Goal: Information Seeking & Learning: Learn about a topic

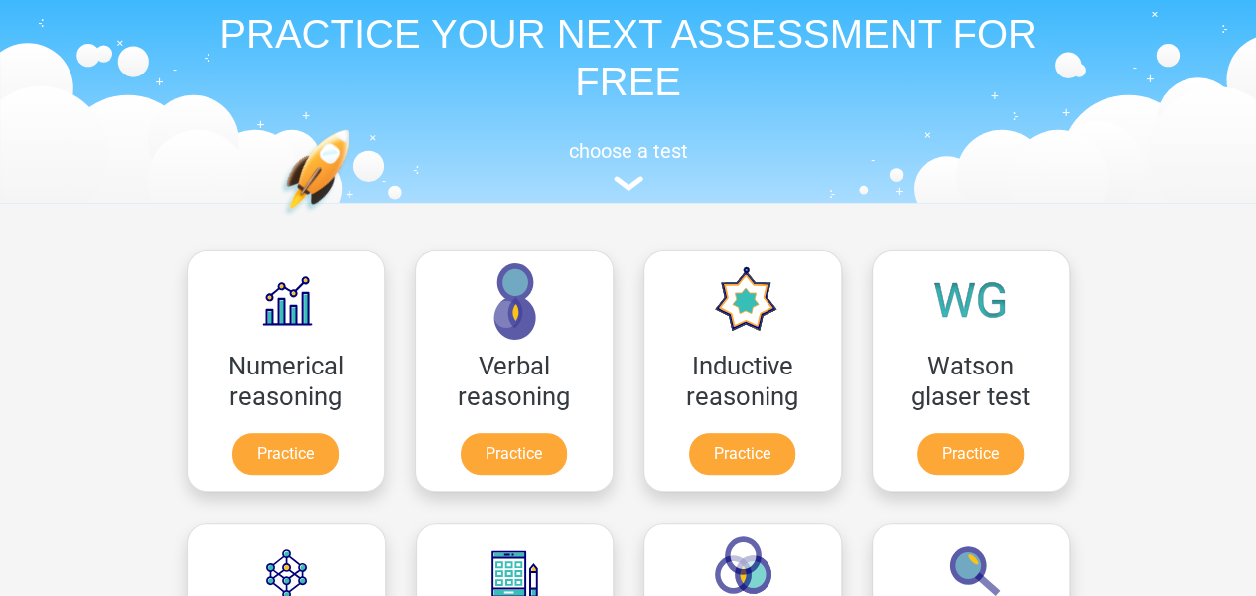
scroll to position [199, 0]
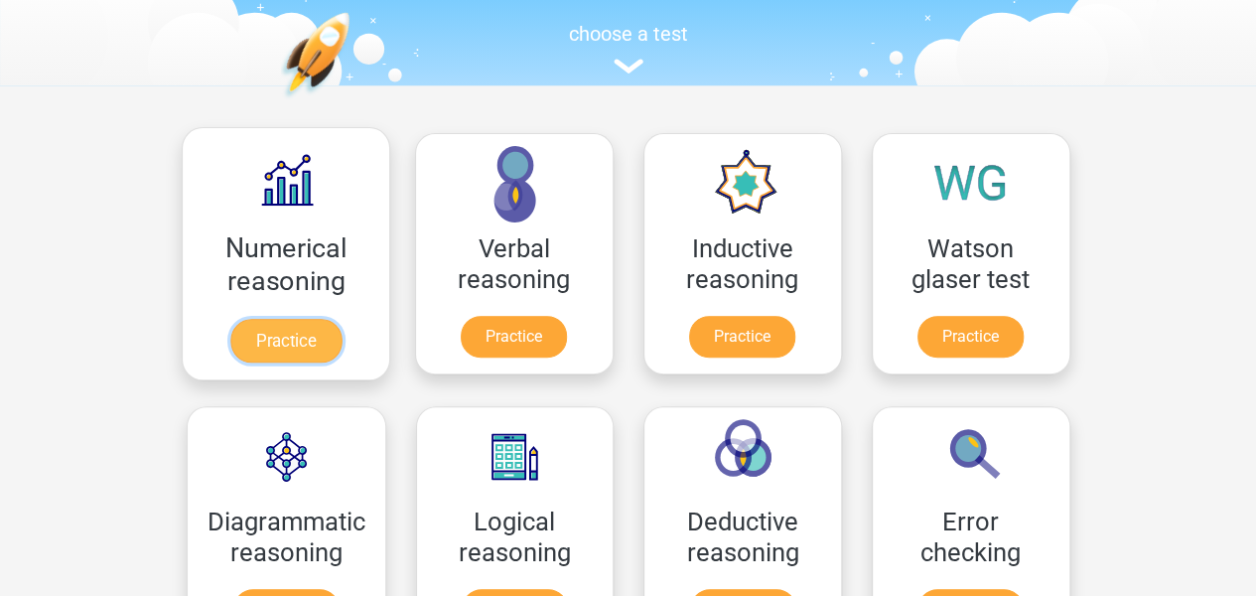
click at [294, 346] on link "Practice" at bounding box center [284, 341] width 111 height 44
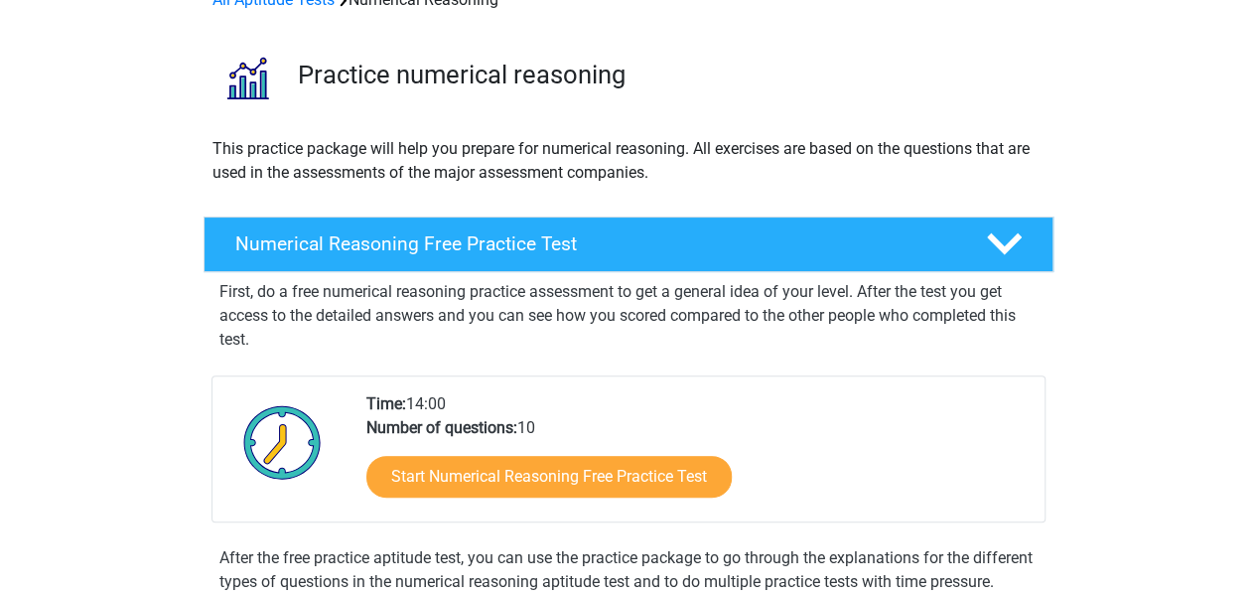
scroll to position [199, 0]
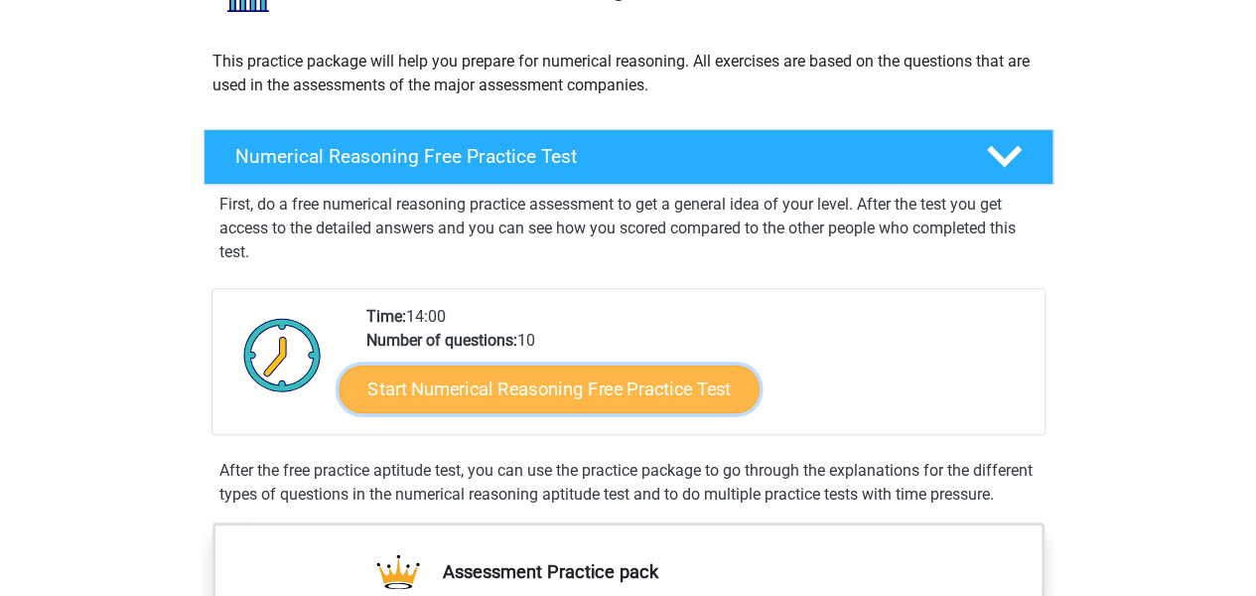
click at [629, 390] on link "Start Numerical Reasoning Free Practice Test" at bounding box center [549, 388] width 420 height 48
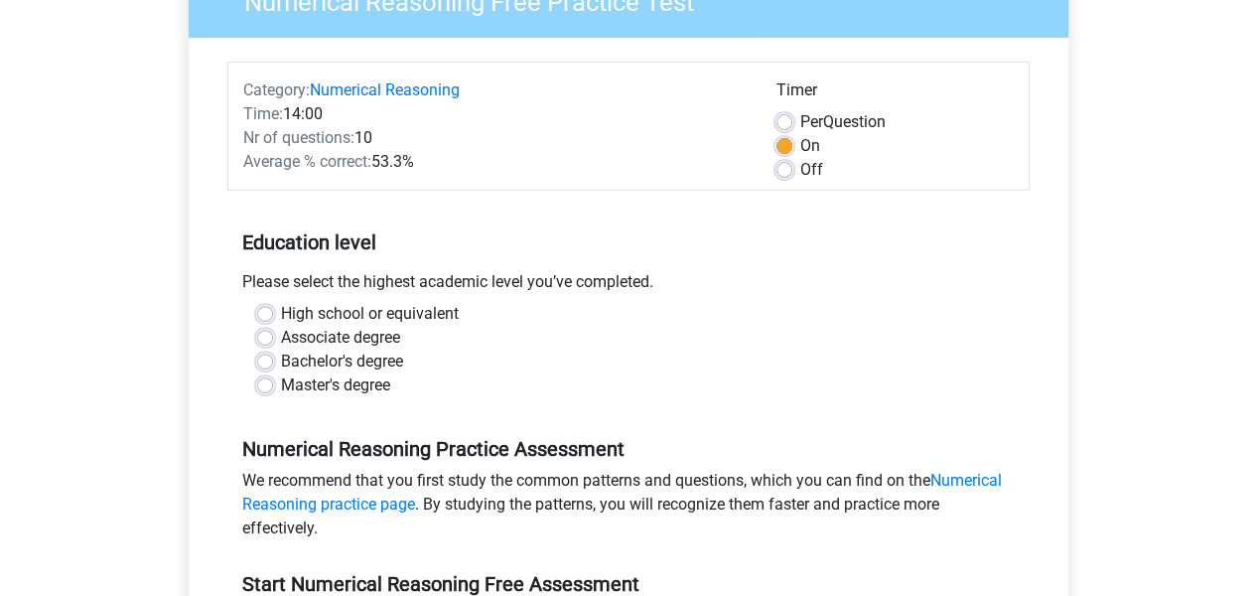
scroll to position [199, 0]
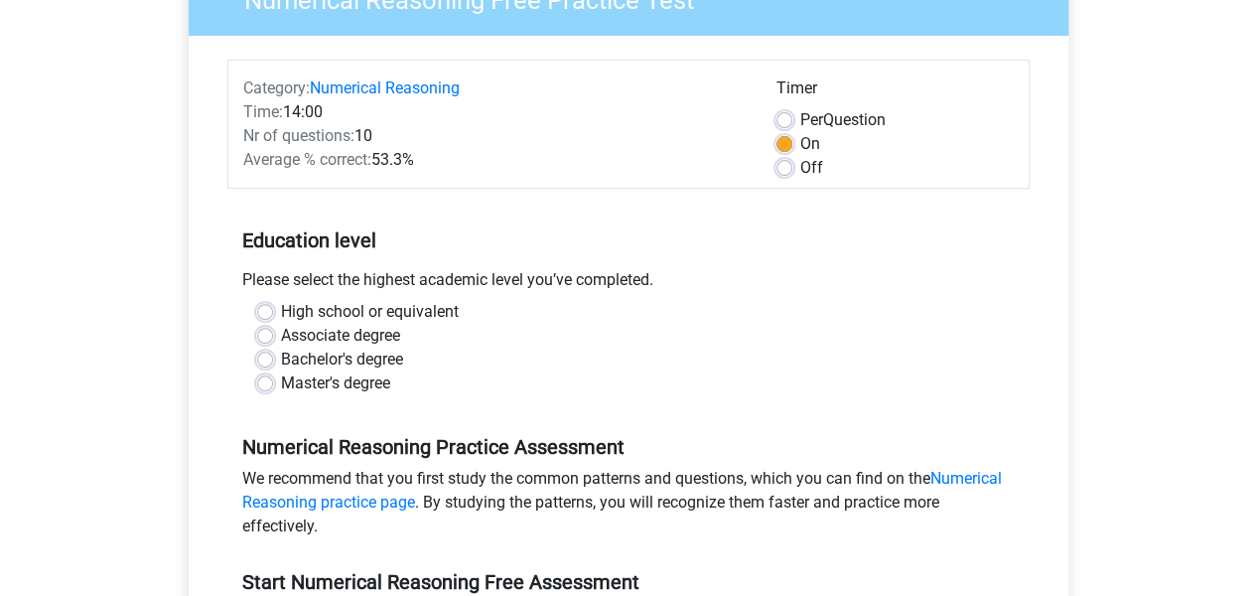
click at [281, 354] on label "Bachelor's degree" at bounding box center [342, 360] width 122 height 24
click at [262, 354] on input "Bachelor's degree" at bounding box center [265, 358] width 16 height 20
radio input "true"
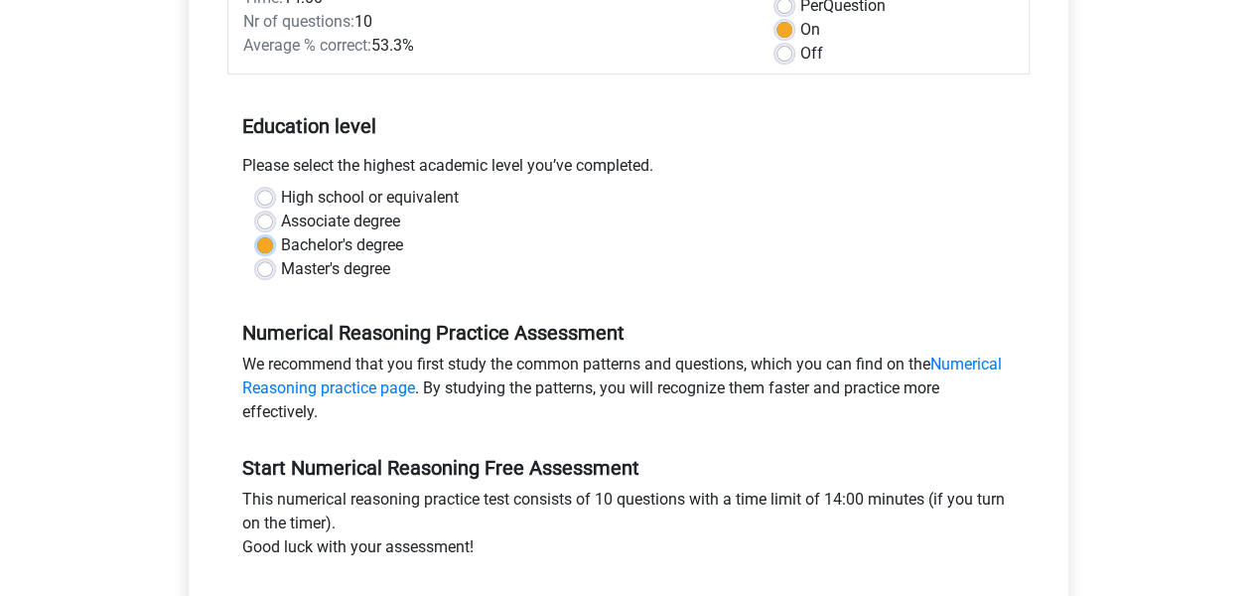
scroll to position [397, 0]
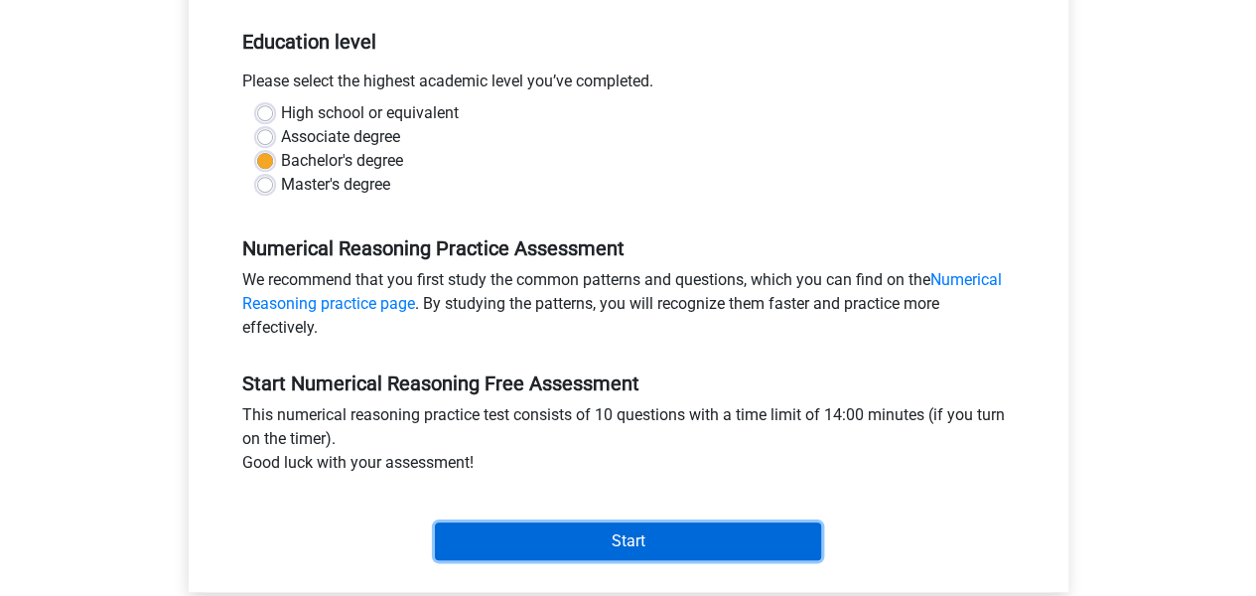
click at [667, 544] on input "Start" at bounding box center [628, 541] width 386 height 38
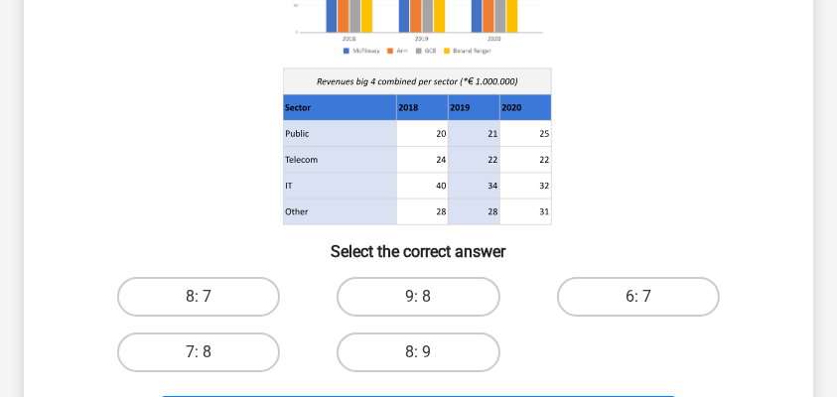
scroll to position [364, 0]
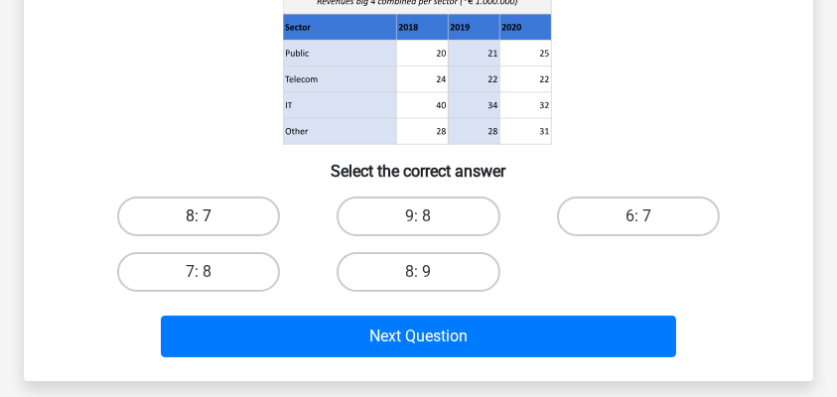
click at [240, 223] on label "8: 7" at bounding box center [199, 217] width 164 height 40
click at [212, 223] on input "8: 7" at bounding box center [205, 222] width 13 height 13
radio input "true"
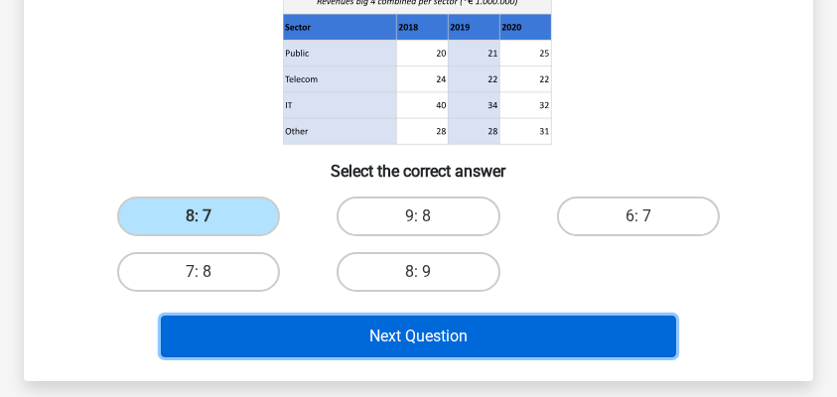
click at [501, 335] on button "Next Question" at bounding box center [418, 337] width 515 height 42
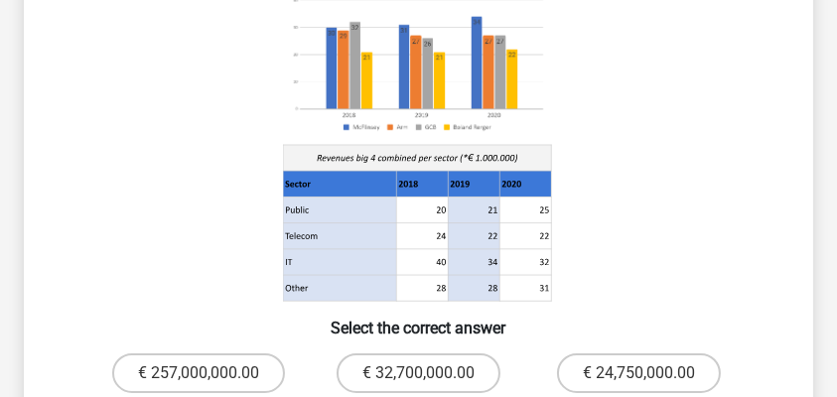
scroll to position [397, 0]
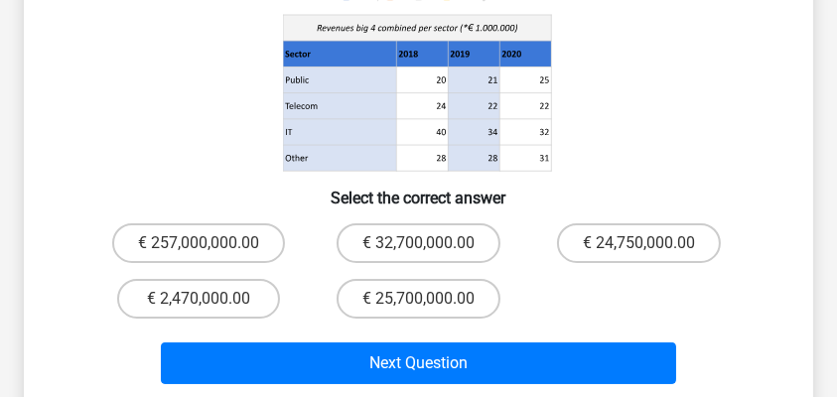
click at [422, 246] on input "€ 32,700,000.00" at bounding box center [424, 249] width 13 height 13
radio input "true"
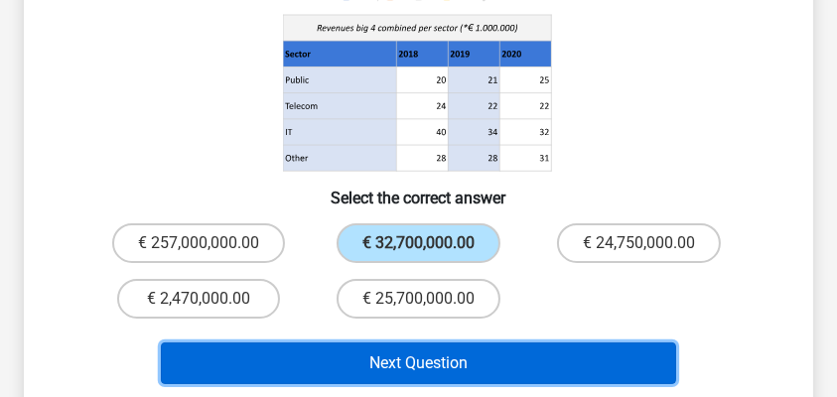
click at [552, 360] on button "Next Question" at bounding box center [418, 364] width 515 height 42
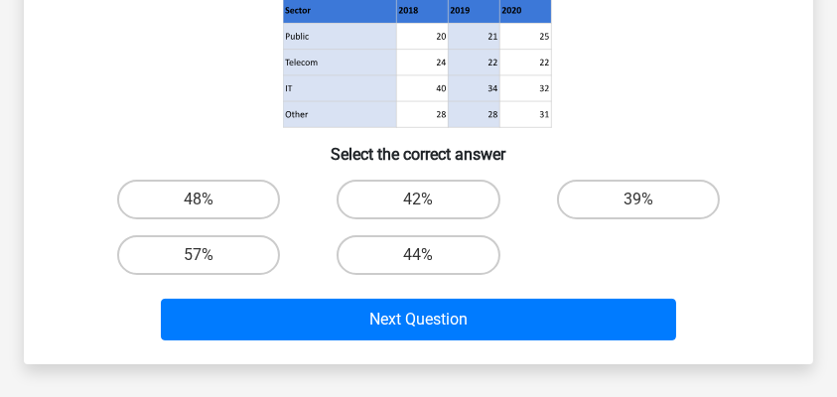
scroll to position [489, 0]
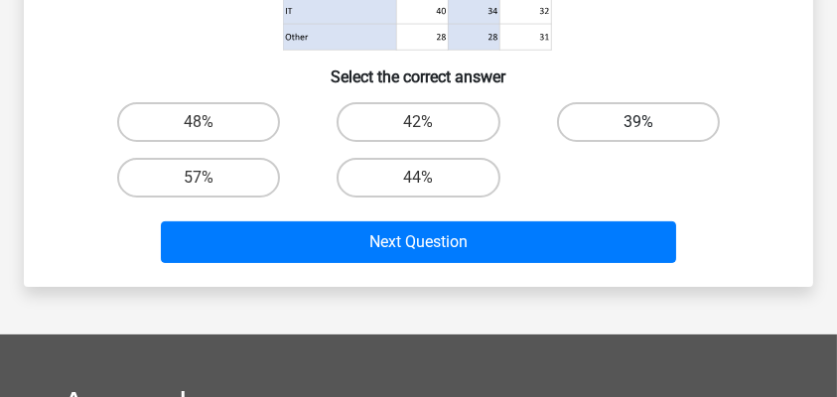
click at [659, 127] on label "39%" at bounding box center [639, 122] width 164 height 40
click at [651, 127] on input "39%" at bounding box center [645, 128] width 13 height 13
radio input "true"
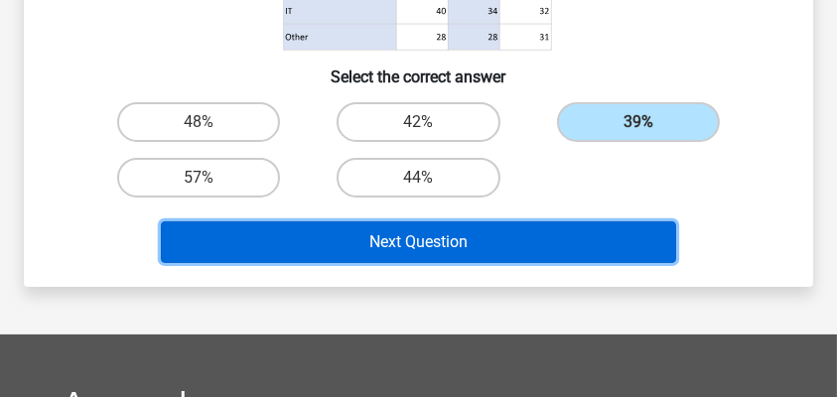
click at [550, 250] on button "Next Question" at bounding box center [418, 242] width 515 height 42
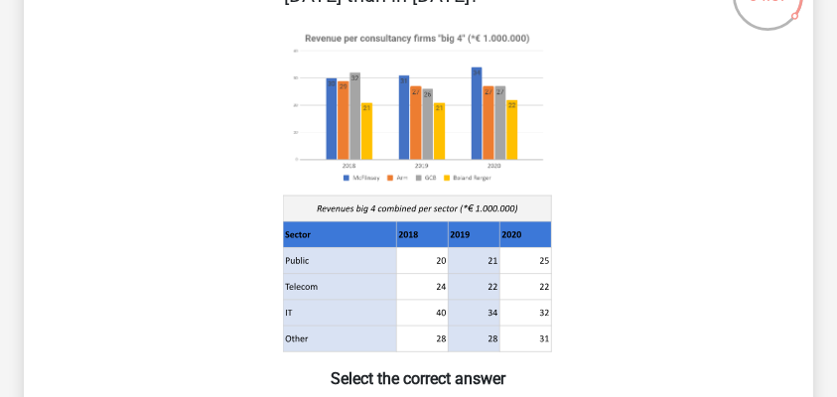
scroll to position [290, 0]
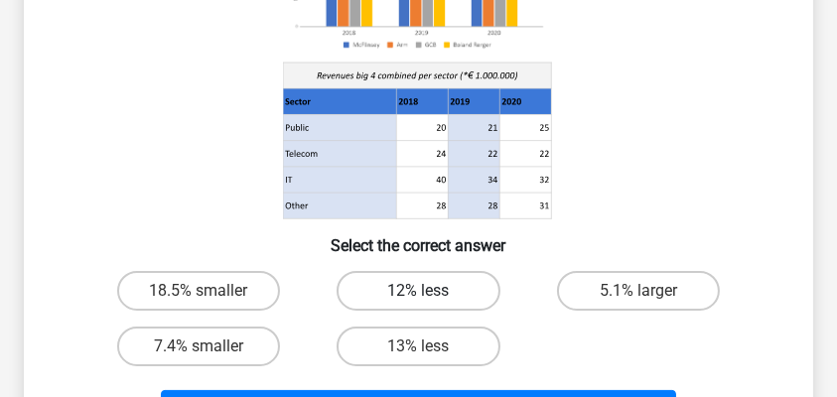
click at [448, 298] on label "12% less" at bounding box center [419, 291] width 164 height 40
click at [431, 298] on input "12% less" at bounding box center [424, 297] width 13 height 13
radio input "true"
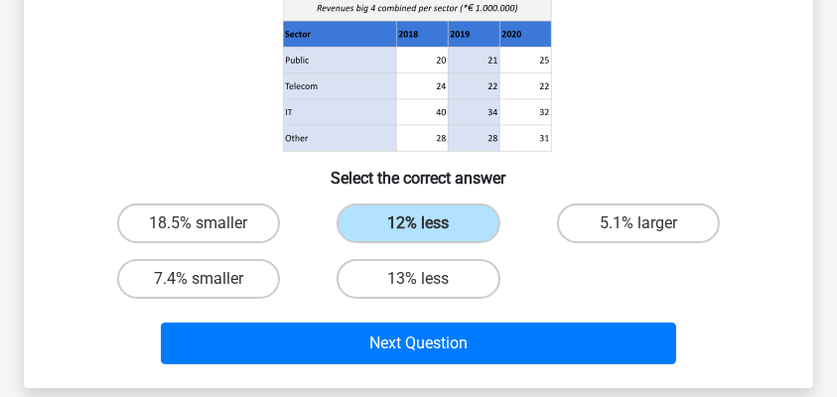
scroll to position [422, 0]
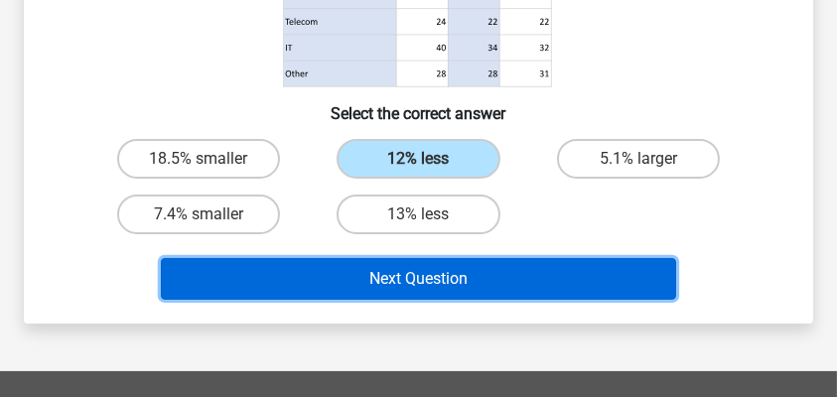
click at [546, 286] on button "Next Question" at bounding box center [418, 279] width 515 height 42
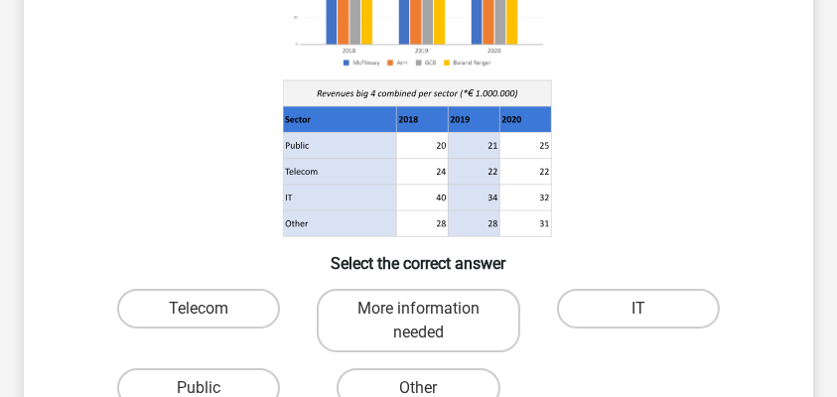
scroll to position [331, 0]
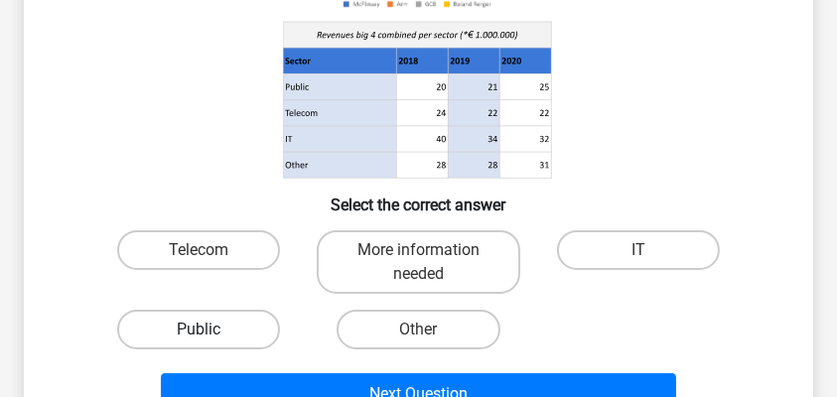
click at [217, 331] on label "Public" at bounding box center [199, 330] width 164 height 40
click at [212, 331] on input "Public" at bounding box center [205, 336] width 13 height 13
radio input "true"
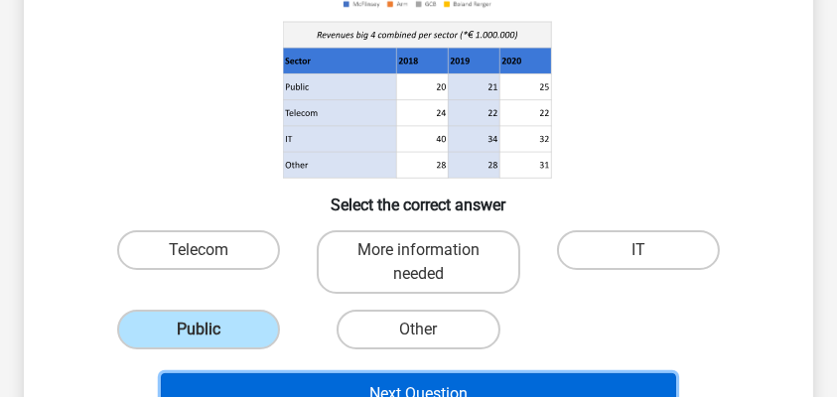
click at [420, 383] on button "Next Question" at bounding box center [418, 394] width 515 height 42
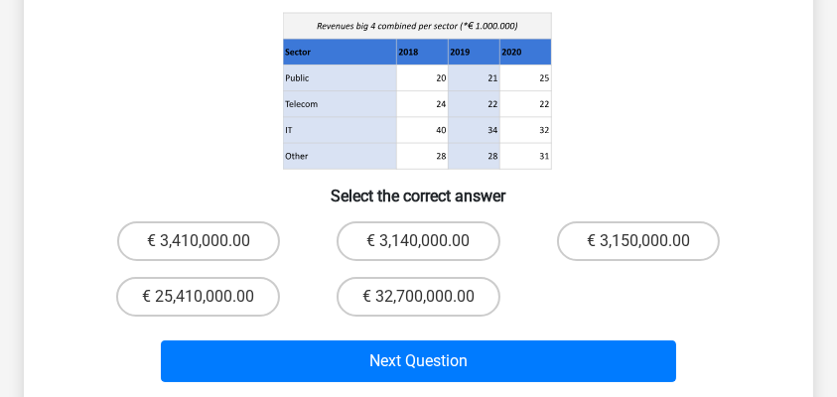
scroll to position [422, 0]
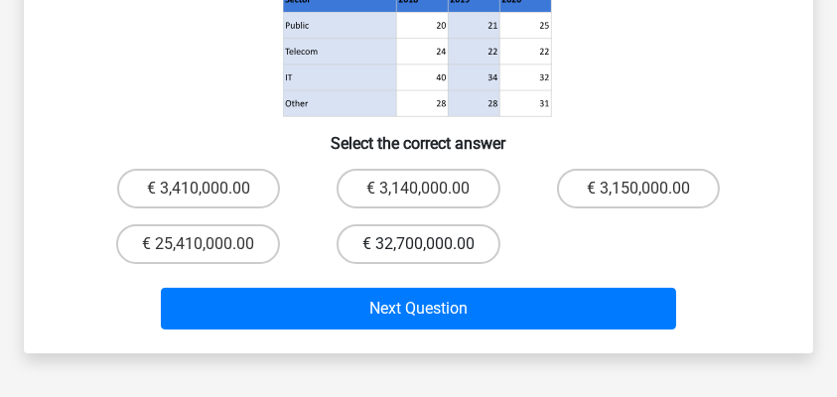
click at [438, 241] on label "€ 32,700,000.00" at bounding box center [419, 244] width 164 height 40
click at [431, 244] on input "€ 32,700,000.00" at bounding box center [424, 250] width 13 height 13
radio input "true"
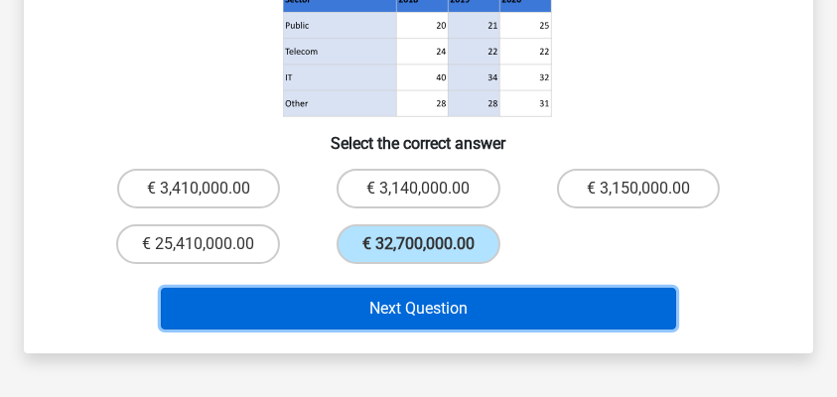
click at [508, 312] on button "Next Question" at bounding box center [418, 309] width 515 height 42
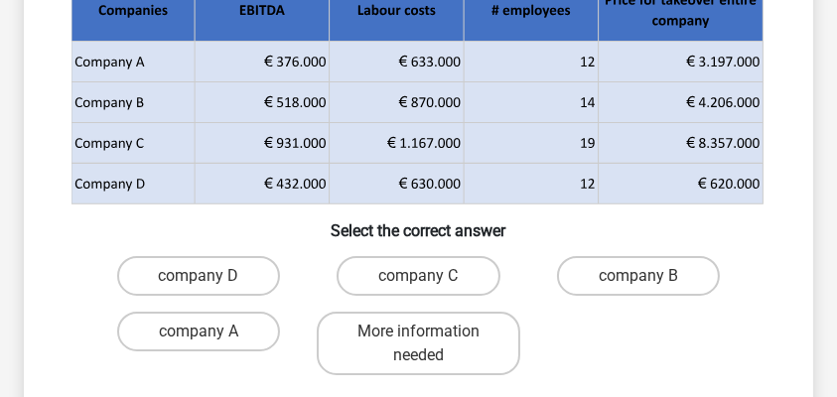
scroll to position [223, 0]
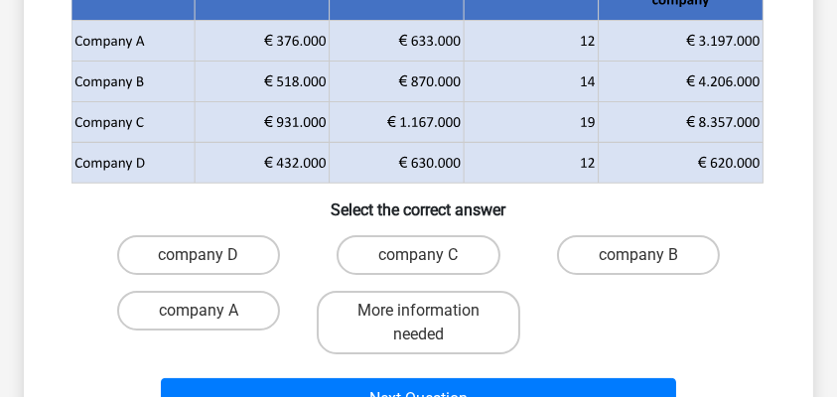
click at [649, 261] on input "company B" at bounding box center [645, 261] width 13 height 13
radio input "true"
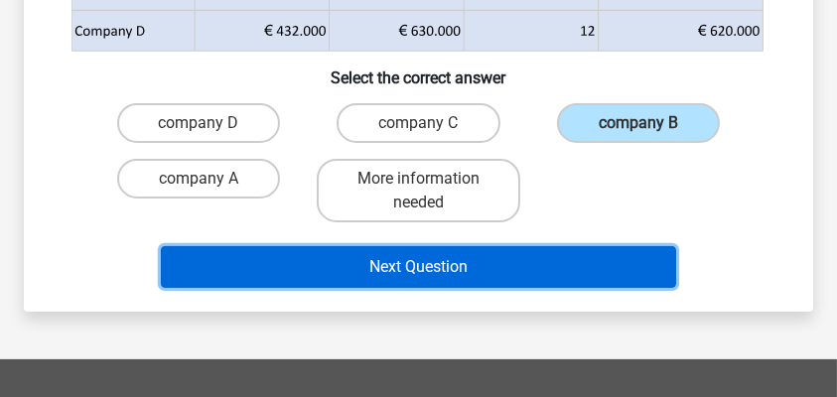
click at [505, 263] on button "Next Question" at bounding box center [418, 267] width 515 height 42
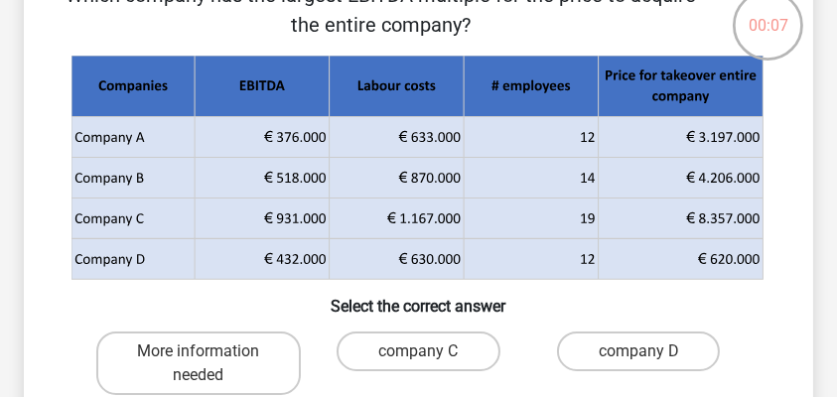
scroll to position [157, 0]
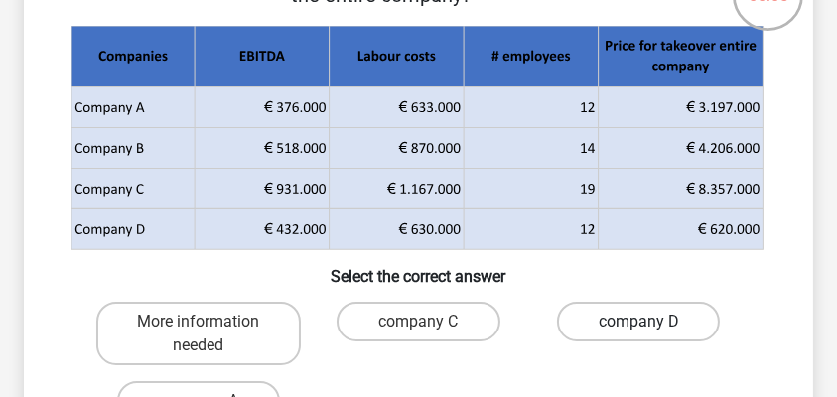
click at [635, 322] on label "company D" at bounding box center [639, 322] width 164 height 40
click at [639, 322] on input "company D" at bounding box center [645, 328] width 13 height 13
radio input "true"
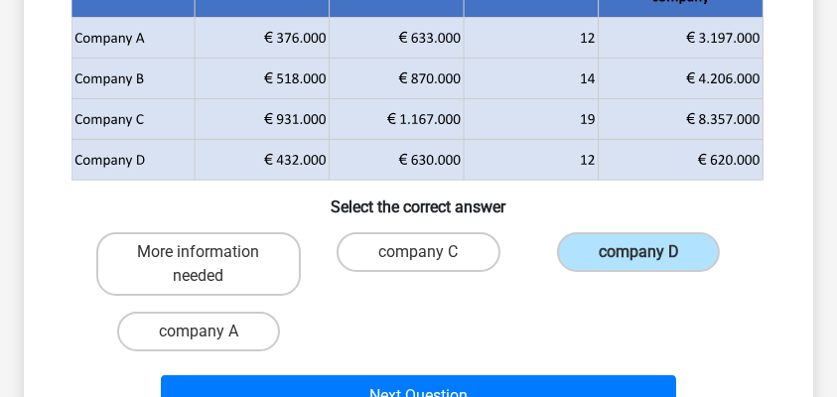
scroll to position [290, 0]
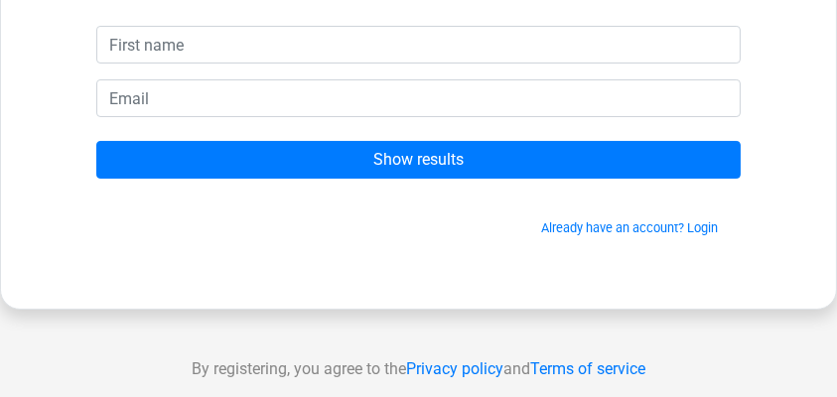
scroll to position [199, 0]
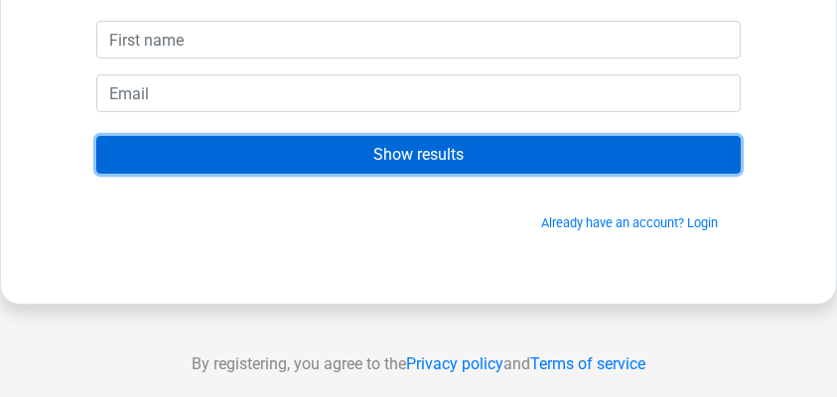
click at [457, 161] on input "Show results" at bounding box center [418, 155] width 645 height 38
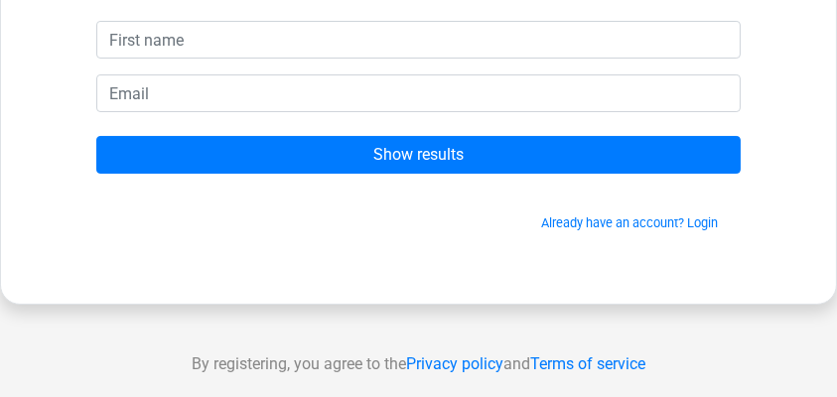
click at [479, 217] on span "Already have an account? Login" at bounding box center [418, 223] width 629 height 19
